Goal: Task Accomplishment & Management: Manage account settings

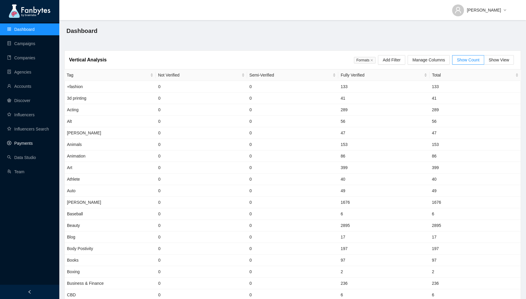
click at [33, 145] on link "Payments" at bounding box center [20, 143] width 26 height 5
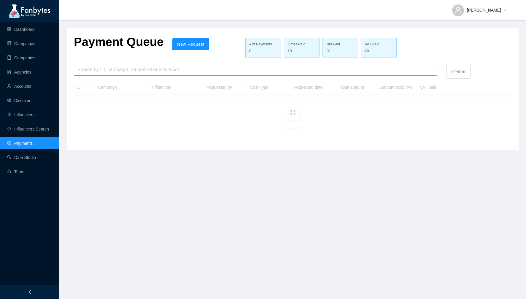
click at [93, 73] on input "search" at bounding box center [255, 69] width 356 height 11
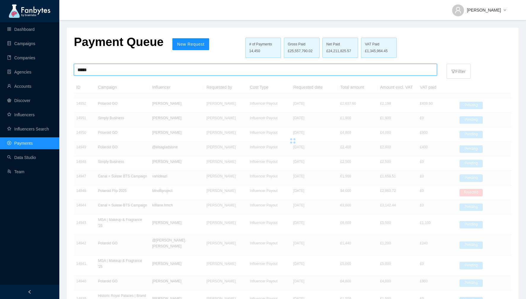
type input "*****"
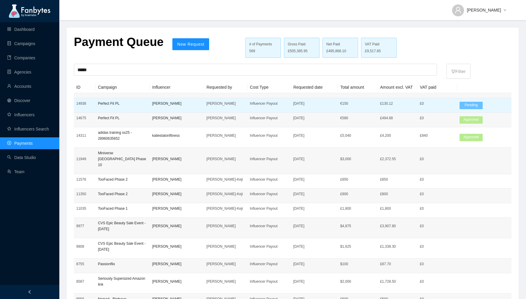
click at [177, 104] on p "[PERSON_NAME]" at bounding box center [177, 104] width 50 height 6
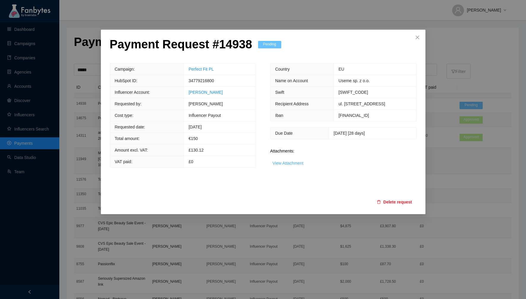
click at [294, 164] on link "View Attachment" at bounding box center [288, 163] width 31 height 5
click at [198, 138] on span "€ 150" at bounding box center [193, 138] width 9 height 5
click at [294, 161] on link "View Attachment" at bounding box center [288, 163] width 31 height 5
